Goal: Information Seeking & Learning: Learn about a topic

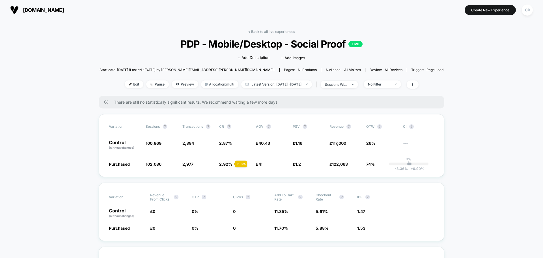
click at [48, 12] on span "neweracap.co.uk" at bounding box center [43, 10] width 41 height 6
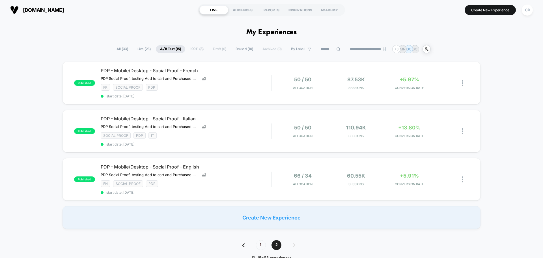
click at [144, 49] on span "Live ( 23 )" at bounding box center [144, 49] width 22 height 8
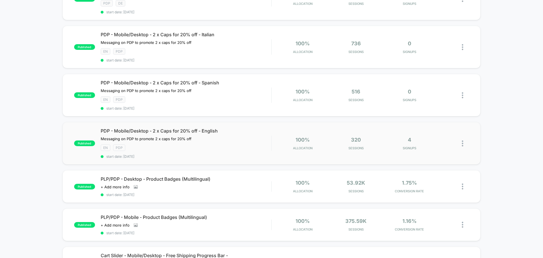
scroll to position [141, 0]
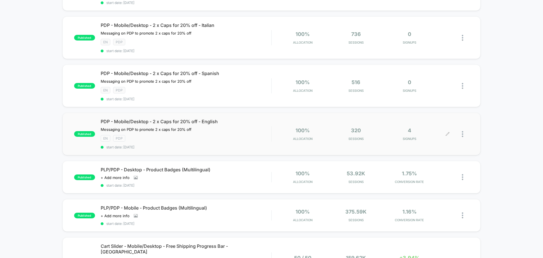
click at [410, 139] on span "SIGNUPS" at bounding box center [409, 139] width 51 height 4
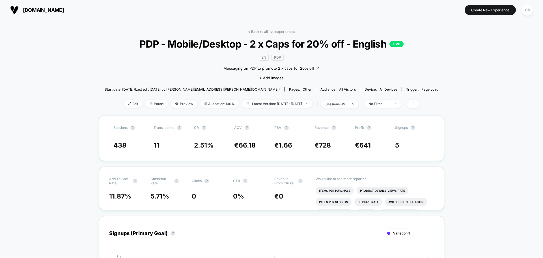
click at [52, 14] on button "[DOMAIN_NAME]" at bounding box center [36, 9] width 57 height 9
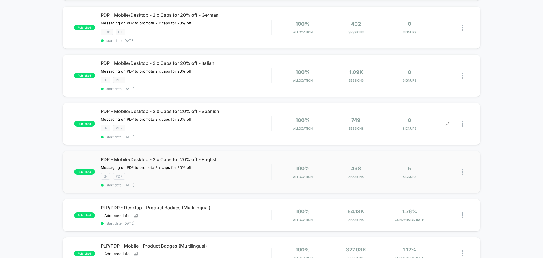
scroll to position [113, 0]
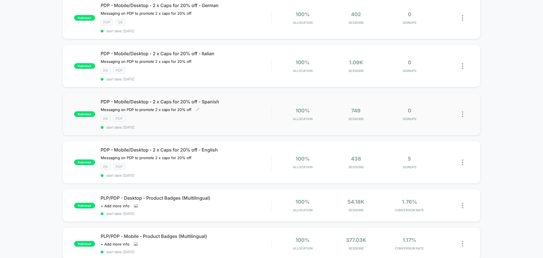
click at [254, 104] on span "PDP - Mobile/Desktop - 2 x Caps for 20% off - Spanish" at bounding box center [186, 102] width 171 height 6
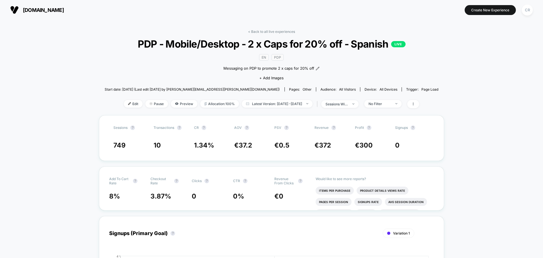
click at [56, 7] on span "[DOMAIN_NAME]" at bounding box center [43, 10] width 41 height 6
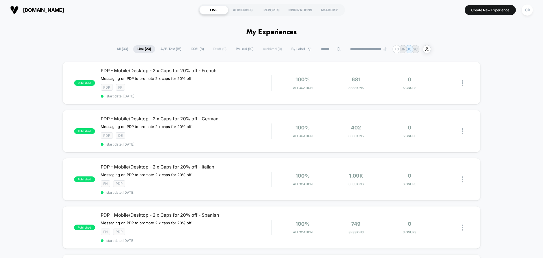
click at [168, 48] on span "A/B Test ( 15 )" at bounding box center [170, 49] width 29 height 8
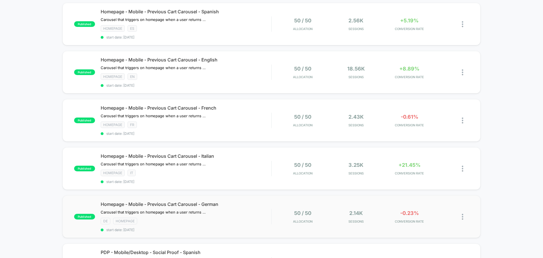
scroll to position [311, 0]
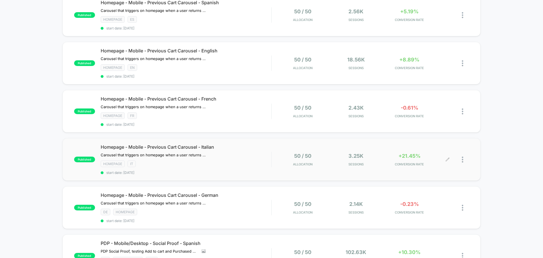
click at [407, 156] on div "+21.45% CONVERSION RATE" at bounding box center [409, 159] width 51 height 13
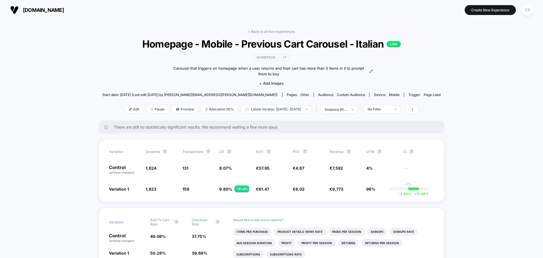
click at [50, 6] on button "[DOMAIN_NAME]" at bounding box center [36, 9] width 57 height 9
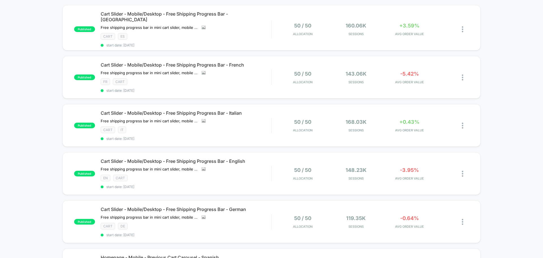
scroll to position [57, 0]
